Goal: Information Seeking & Learning: Learn about a topic

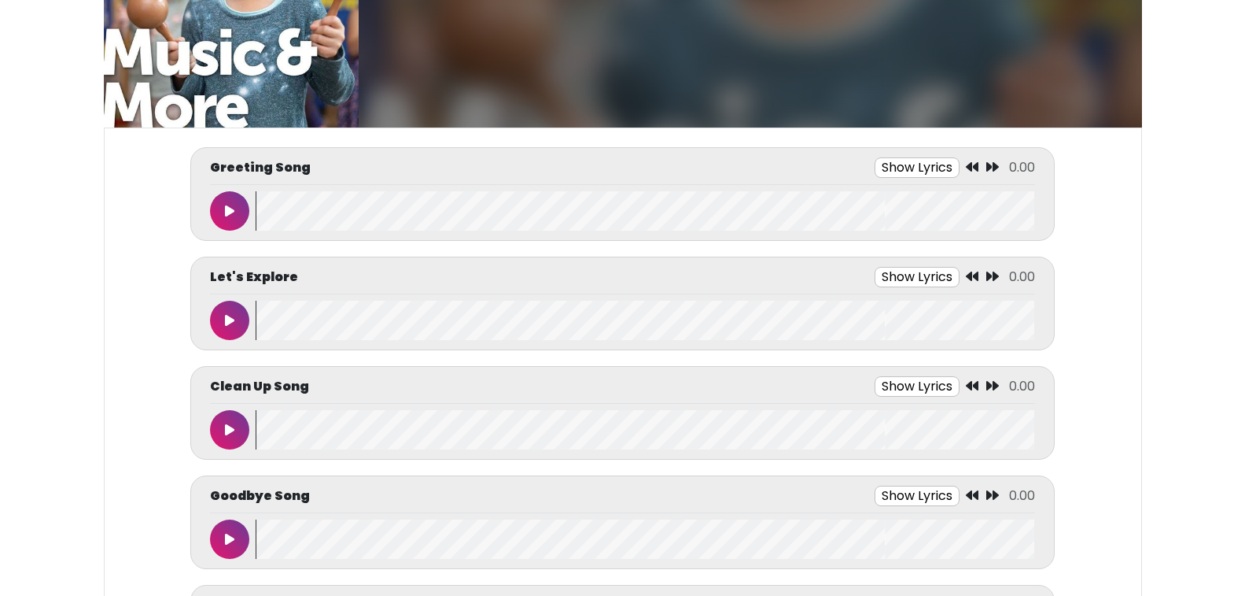
click at [922, 163] on button "Show Lyrics" at bounding box center [917, 167] width 85 height 20
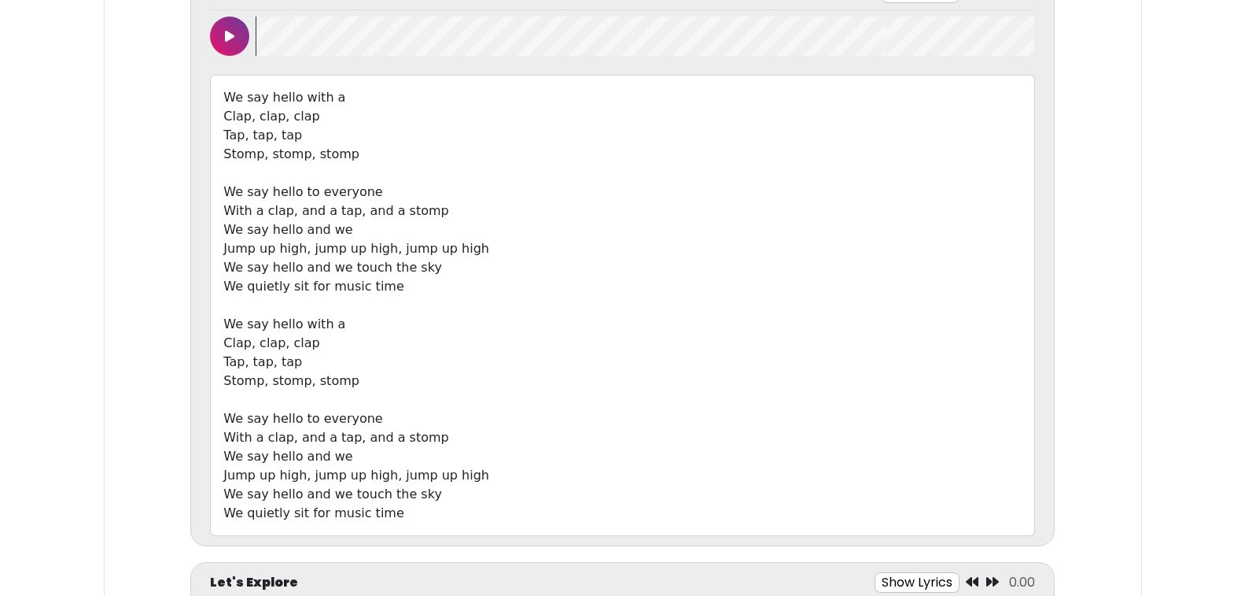
scroll to position [314, 0]
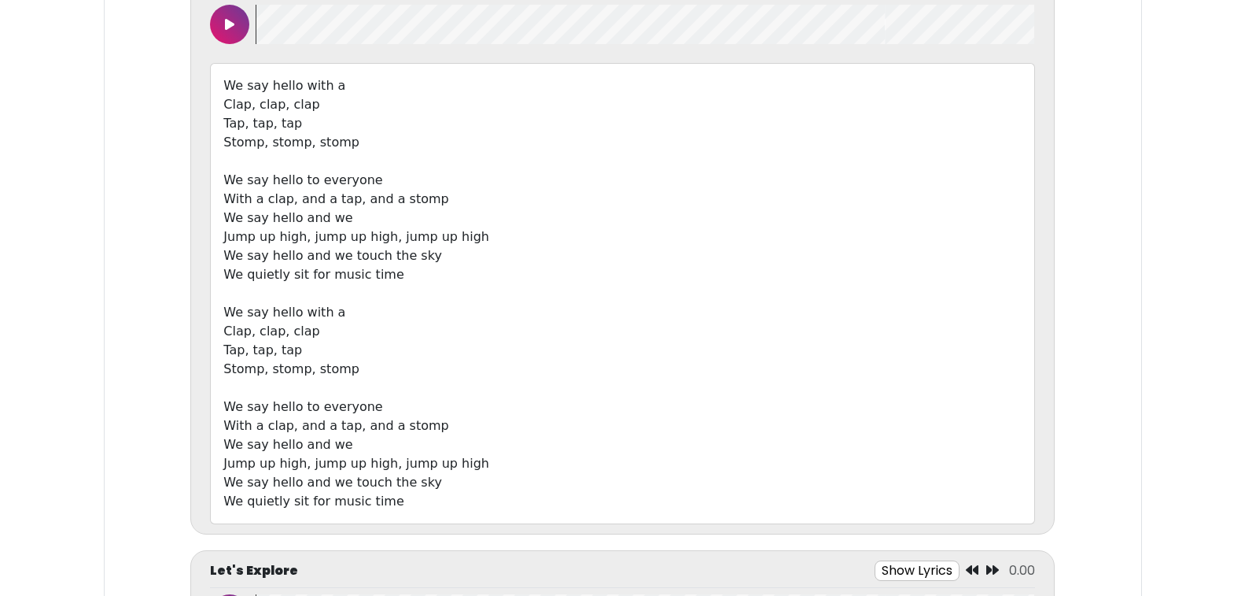
drag, startPoint x: 227, startPoint y: 83, endPoint x: 471, endPoint y: 525, distance: 505.3
click at [471, 525] on div "Greeting Song Hide Lyrics 0.00 Clap, clap, clap" at bounding box center [622, 247] width 864 height 573
copy div "We say hello with a Clap, clap, clap Tap, tap, tap Stomp, stomp, stomp We say h…"
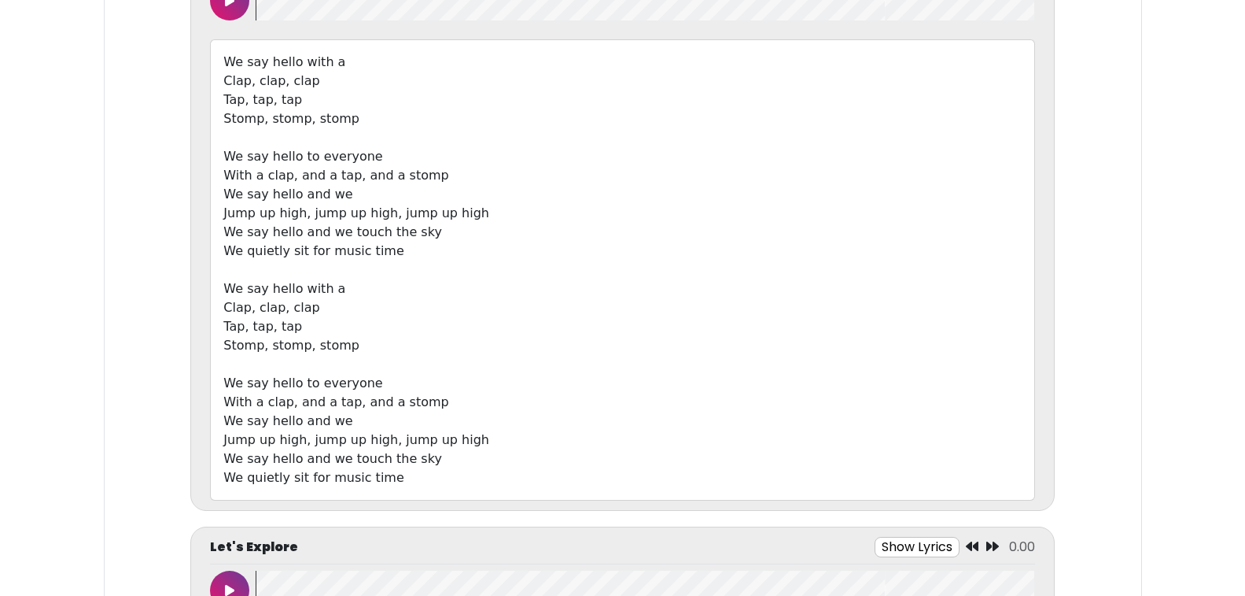
scroll to position [127, 0]
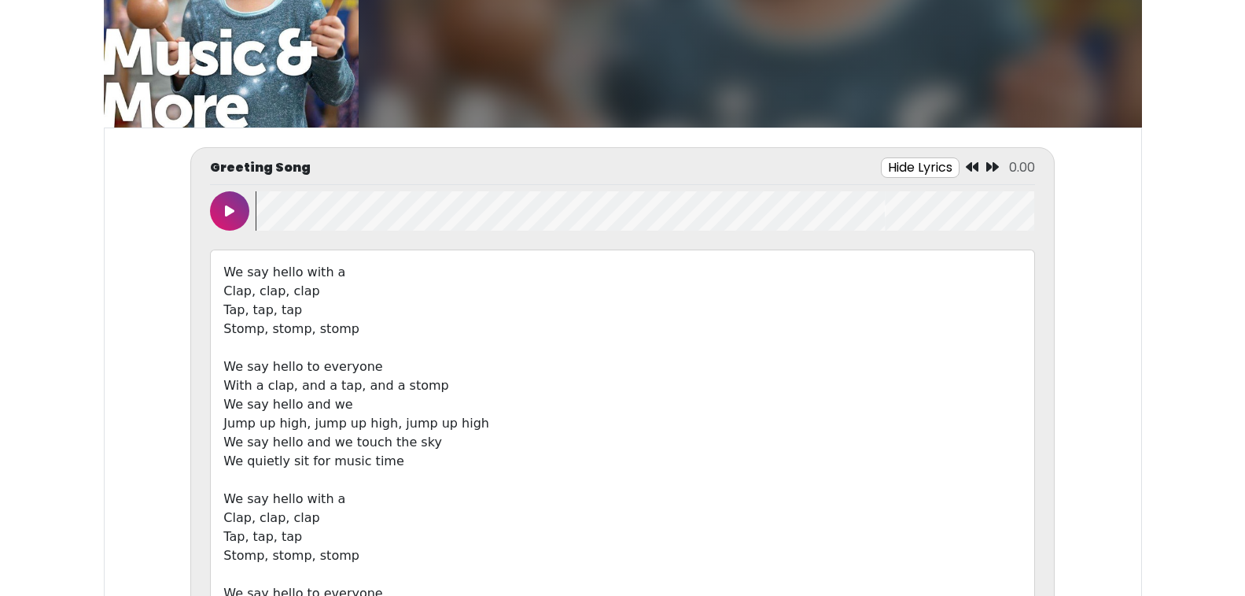
click at [924, 168] on button "Hide Lyrics" at bounding box center [920, 167] width 79 height 20
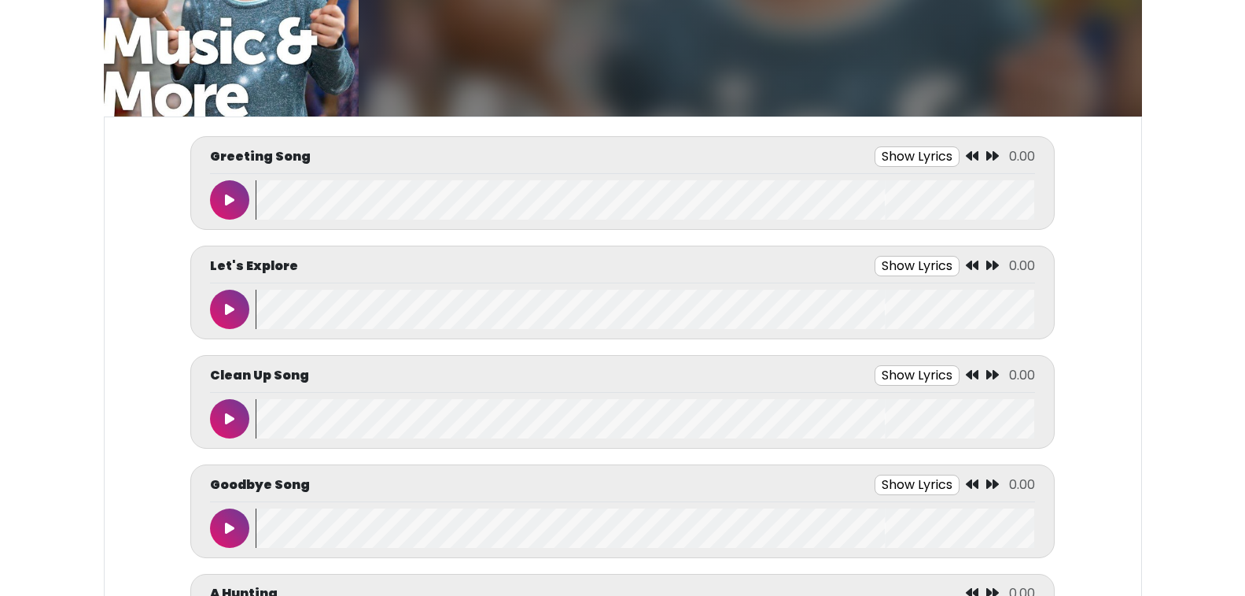
scroll to position [116, 0]
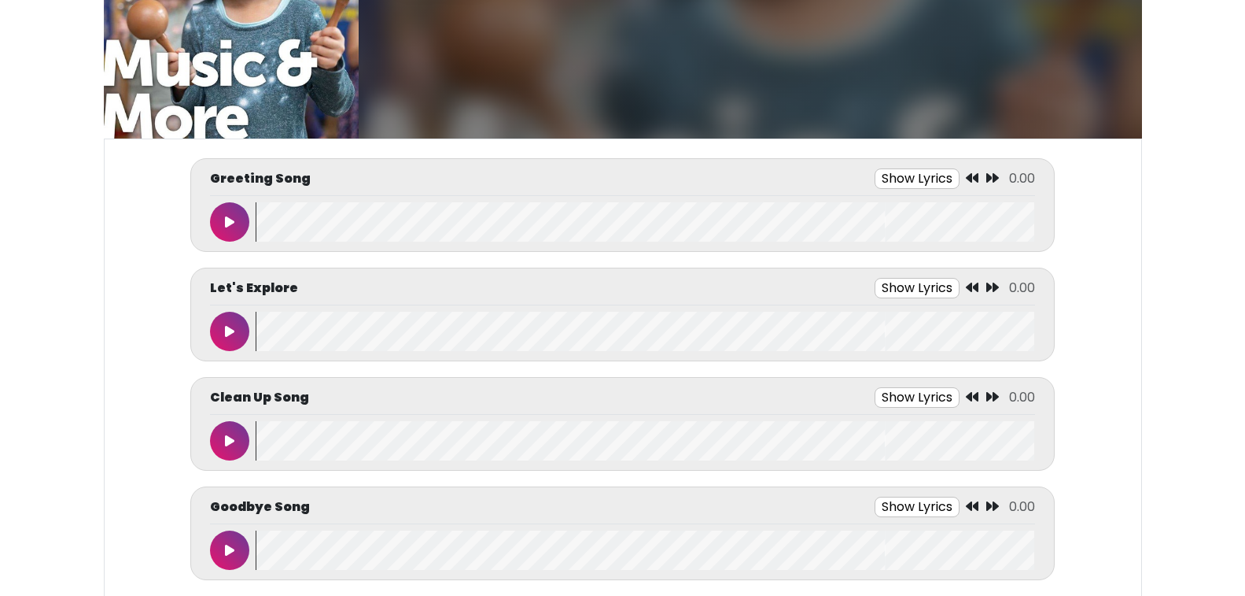
click at [942, 401] on button "Show Lyrics" at bounding box center [917, 397] width 85 height 20
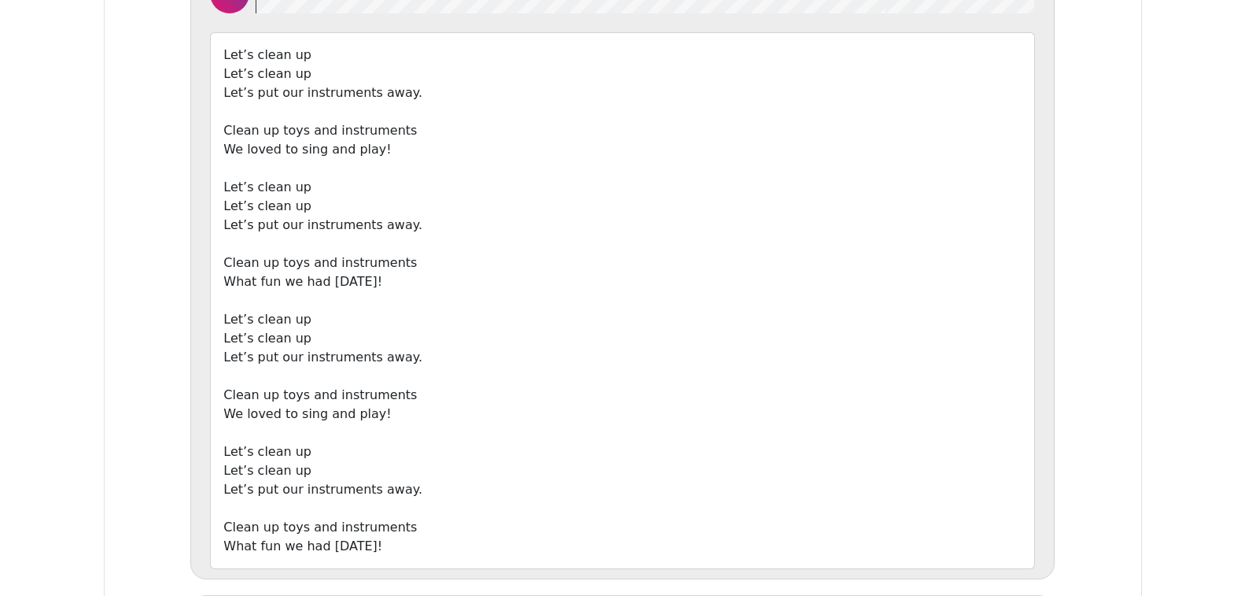
scroll to position [575, 0]
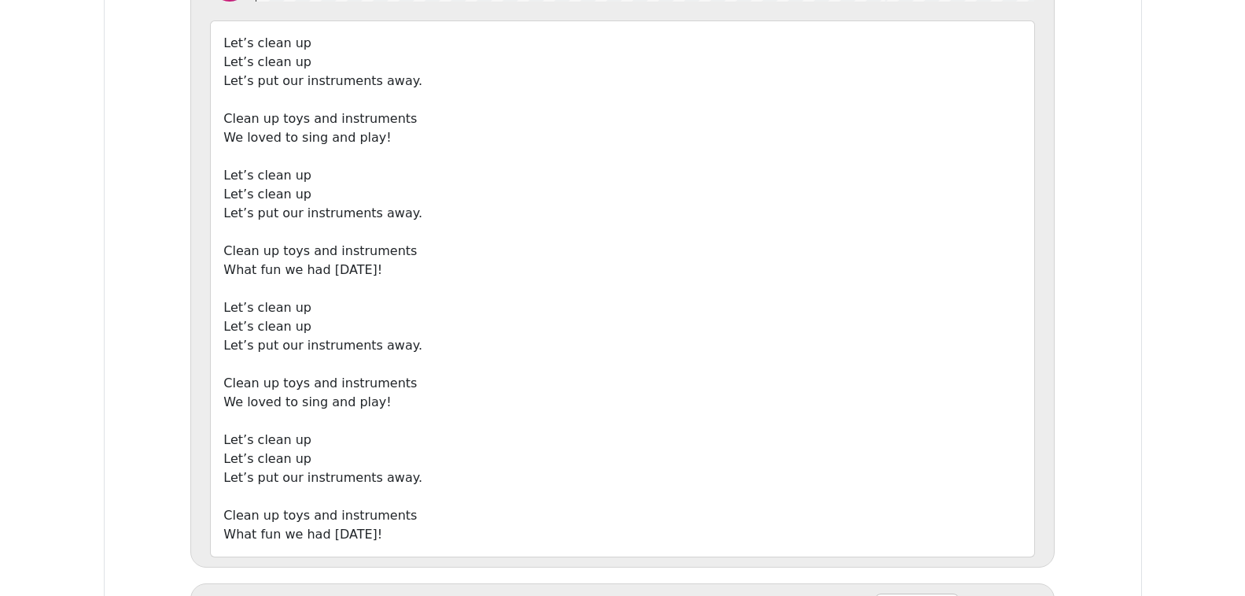
drag, startPoint x: 225, startPoint y: 37, endPoint x: 482, endPoint y: 537, distance: 562.6
click at [482, 537] on div "Let’s clean up Let’s clean up Let’s put our instruments away. Clean up toys and…" at bounding box center [622, 288] width 824 height 537
copy div "Let’s clean up Let’s clean up Let’s put our instruments away. Clean up toys and…"
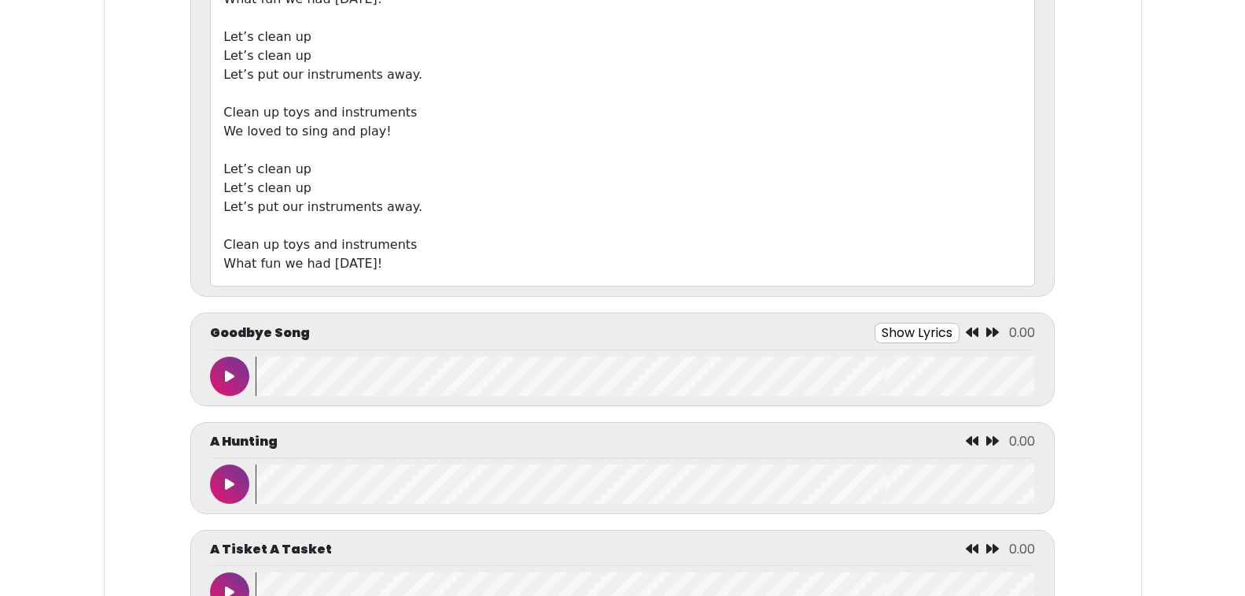
scroll to position [0, 0]
